Goal: Register for event/course

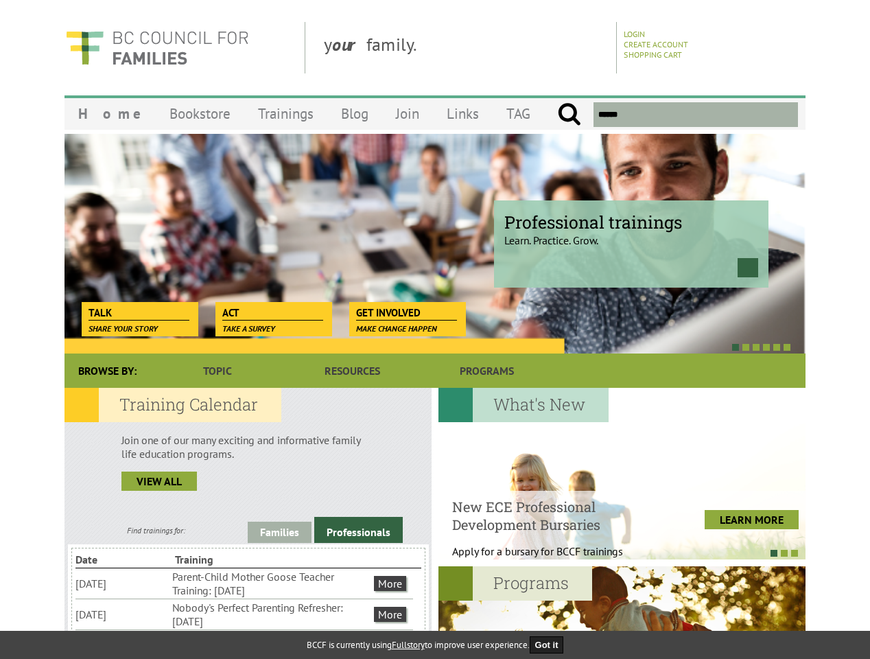
click at [435, 340] on div at bounding box center [419, 347] width 741 height 14
click at [420, 347] on div at bounding box center [419, 347] width 741 height 14
click at [279, 532] on link "Families" at bounding box center [280, 532] width 64 height 21
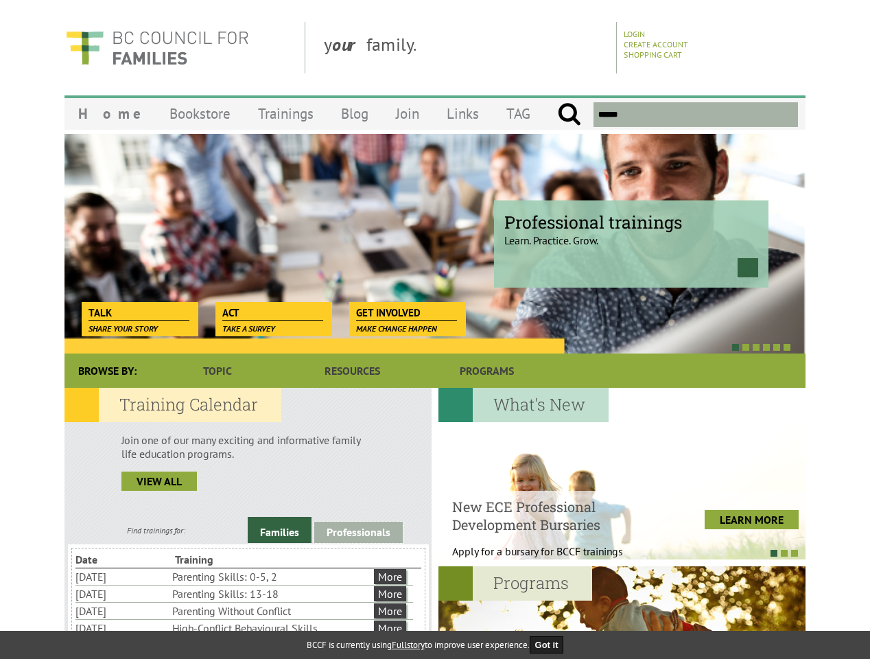
click at [358, 530] on link "Professionals" at bounding box center [358, 532] width 89 height 21
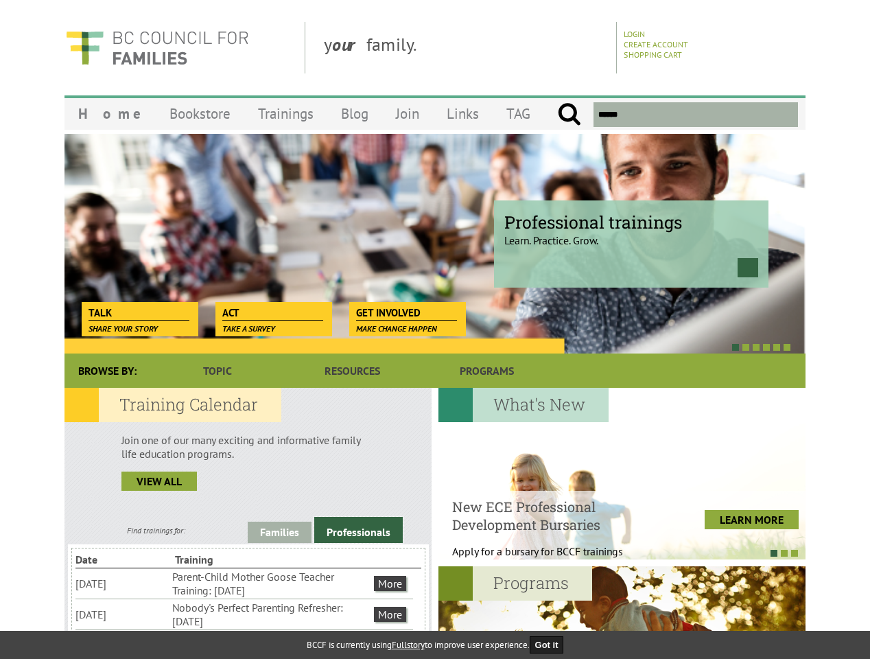
click at [244, 614] on li "Nobody's Perfect Parenting Refresher: [DATE]" at bounding box center [271, 614] width 199 height 30
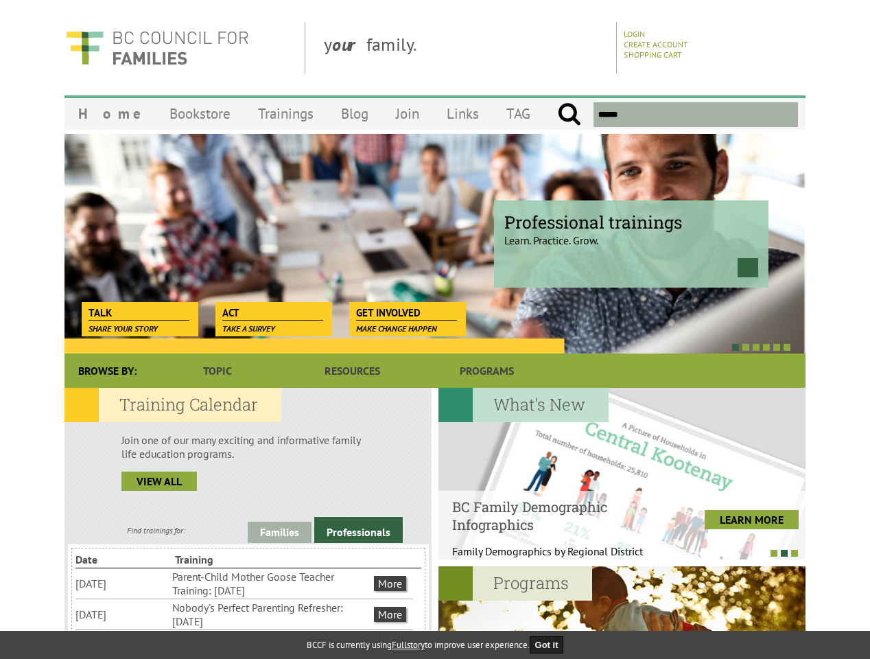
click at [615, 552] on div at bounding box center [615, 553] width 367 height 14
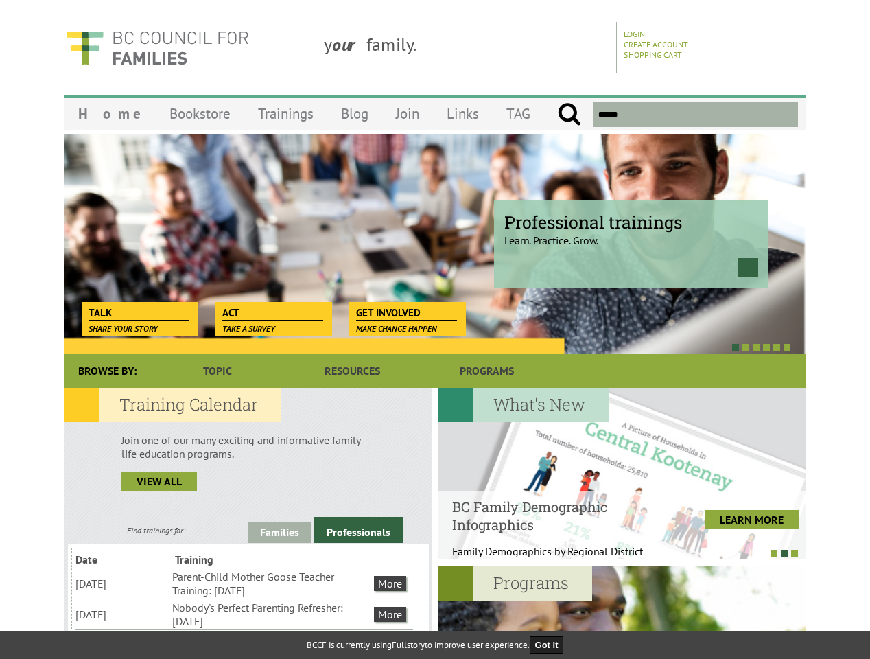
click at [551, 644] on button "Got it" at bounding box center [547, 644] width 34 height 17
